Goal: Task Accomplishment & Management: Use online tool/utility

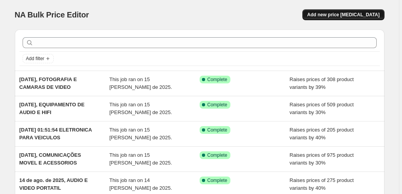
click at [331, 15] on span "Add new price [MEDICAL_DATA]" at bounding box center [343, 15] width 72 height 6
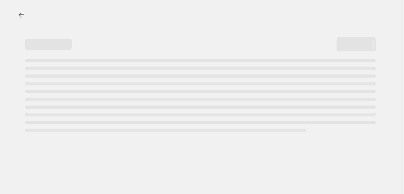
select select "percentage"
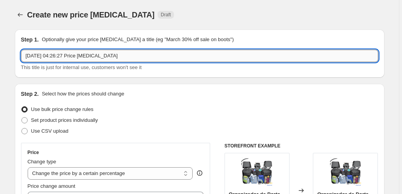
drag, startPoint x: 132, startPoint y: 57, endPoint x: 58, endPoint y: 58, distance: 73.9
click at [58, 58] on input "[DATE] 04:26:27 Price [MEDICAL_DATA]" at bounding box center [199, 56] width 357 height 12
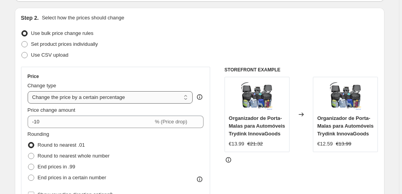
scroll to position [78, 0]
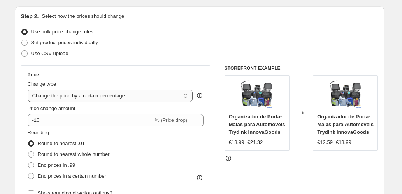
type input "[DATE], INSTRUMENTOS MUSICAIS"
click at [78, 93] on select "Change the price to a certain amount Change the price by a certain amount Chang…" at bounding box center [110, 96] width 165 height 12
select select "pcap"
click at [28, 90] on select "Change the price to a certain amount Change the price by a certain amount Chang…" at bounding box center [110, 96] width 165 height 12
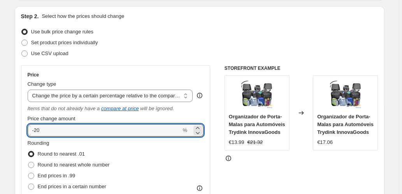
drag, startPoint x: 59, startPoint y: 133, endPoint x: 13, endPoint y: 133, distance: 45.9
type input "40"
click at [18, 85] on div "Step 2. Select how the prices should change Use bulk price change rules Set pro…" at bounding box center [199, 147] width 369 height 283
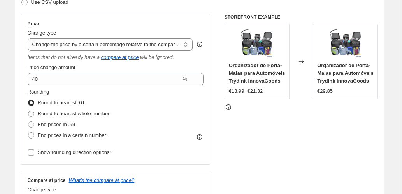
scroll to position [129, 0]
click at [51, 127] on span "End prices in .99" at bounding box center [57, 124] width 38 height 6
click at [28, 122] on input "End prices in .99" at bounding box center [28, 121] width 0 height 0
radio input "true"
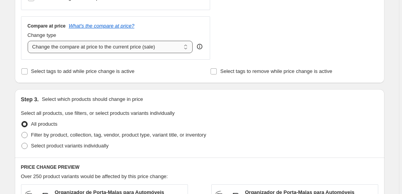
scroll to position [285, 0]
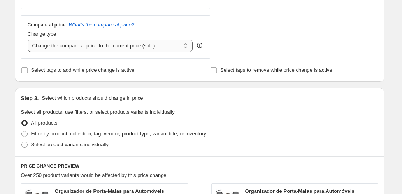
click at [136, 44] on select "Change the compare at price to the current price (sale) Change the compare at p…" at bounding box center [110, 46] width 165 height 12
select select "pp"
click at [28, 40] on select "Change the compare at price to the current price (sale) Change the compare at p…" at bounding box center [110, 46] width 165 height 12
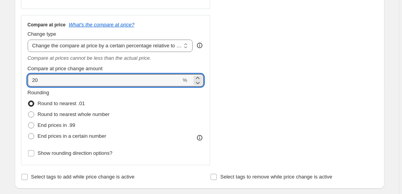
drag, startPoint x: 26, startPoint y: 81, endPoint x: 16, endPoint y: 81, distance: 10.1
type input "65"
click at [15, 82] on div "Step 1. Optionally give your price [MEDICAL_DATA] a title (eg "March 30% off sa…" at bounding box center [197, 155] width 376 height 834
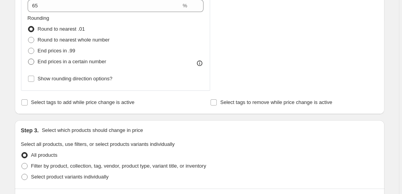
scroll to position [363, 0]
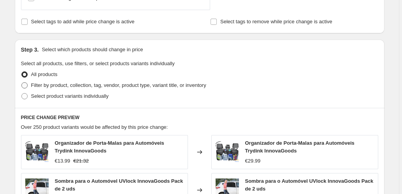
click at [90, 85] on span "Filter by product, collection, tag, vendor, product type, variant title, or inv…" at bounding box center [118, 85] width 175 height 6
click at [22, 83] on input "Filter by product, collection, tag, vendor, product type, variant title, or inv…" at bounding box center [21, 82] width 0 height 0
radio input "true"
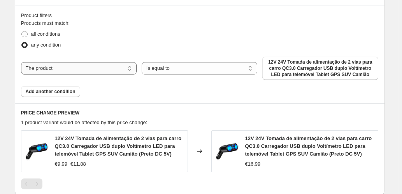
scroll to position [544, 0]
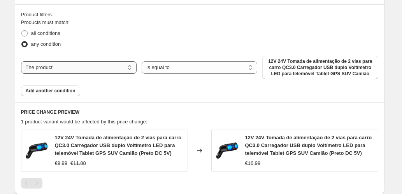
click at [88, 68] on select "The product The product's collection The product's tag The product's vendor The…" at bounding box center [78, 67] width 115 height 12
select select "collection"
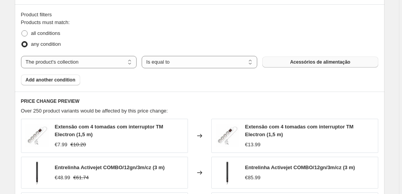
click at [279, 62] on button "Acessórios de alimentação" at bounding box center [319, 62] width 115 height 11
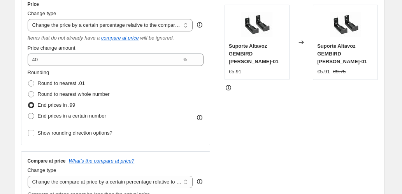
scroll to position [103, 0]
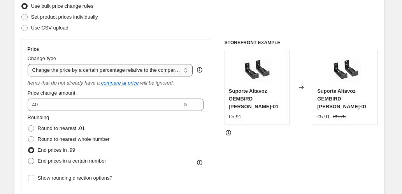
click at [160, 69] on select "Change the price to a certain amount Change the price by a certain amount Chang…" at bounding box center [110, 70] width 165 height 12
click at [28, 64] on select "Change the price to a certain amount Change the price by a certain amount Chang…" at bounding box center [110, 70] width 165 height 12
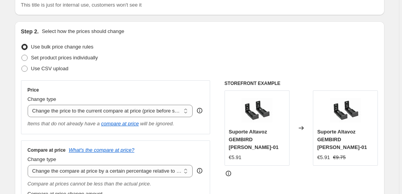
scroll to position [78, 0]
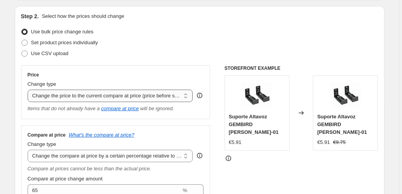
click at [145, 97] on select "Change the price to a certain amount Change the price by a certain amount Chang…" at bounding box center [110, 96] width 165 height 12
select select "percentage"
click at [28, 90] on select "Change the price to a certain amount Change the price by a certain amount Chang…" at bounding box center [110, 96] width 165 height 12
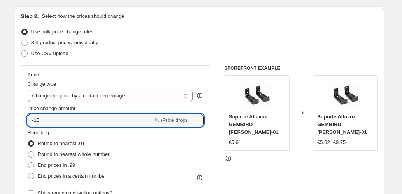
drag, startPoint x: 43, startPoint y: 120, endPoint x: 11, endPoint y: 121, distance: 31.9
type input "40"
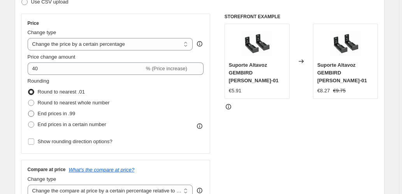
click at [37, 112] on label "End prices in .99" at bounding box center [52, 113] width 48 height 11
click at [28, 111] on input "End prices in .99" at bounding box center [28, 111] width 0 height 0
radio input "true"
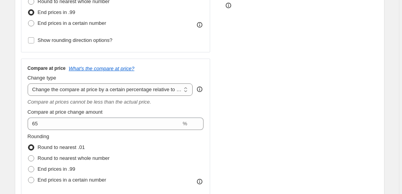
scroll to position [259, 0]
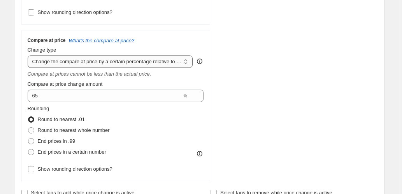
click at [86, 64] on select "Change the compare at price to the current price (sale) Change the compare at p…" at bounding box center [110, 62] width 165 height 12
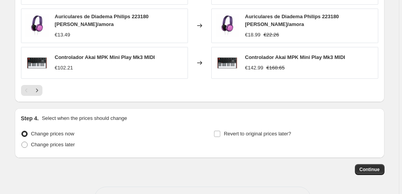
scroll to position [775, 0]
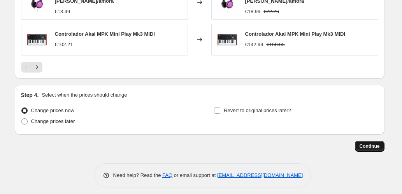
click at [381, 146] on button "Continue" at bounding box center [370, 146] width 30 height 11
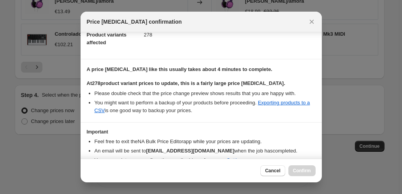
scroll to position [127, 0]
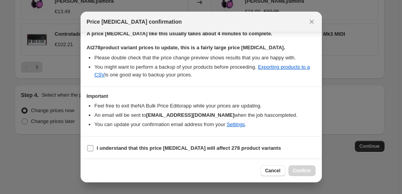
click at [89, 148] on input "I understand that this price [MEDICAL_DATA] will affect 278 product variants" at bounding box center [90, 148] width 6 height 6
checkbox input "true"
click at [302, 173] on span "Confirm" at bounding box center [302, 171] width 18 height 6
